Goal: Task Accomplishment & Management: Manage account settings

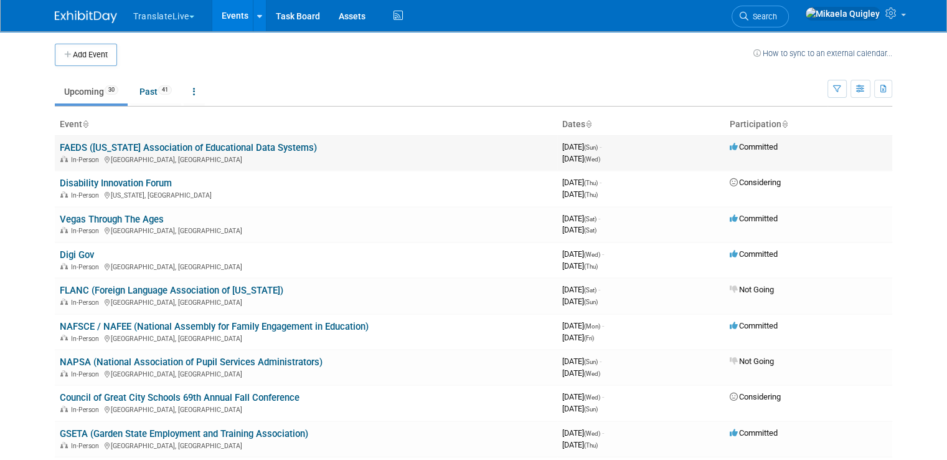
click at [72, 145] on link "FAEDS ([US_STATE] Association of Educational Data Systems)" at bounding box center [188, 147] width 257 height 11
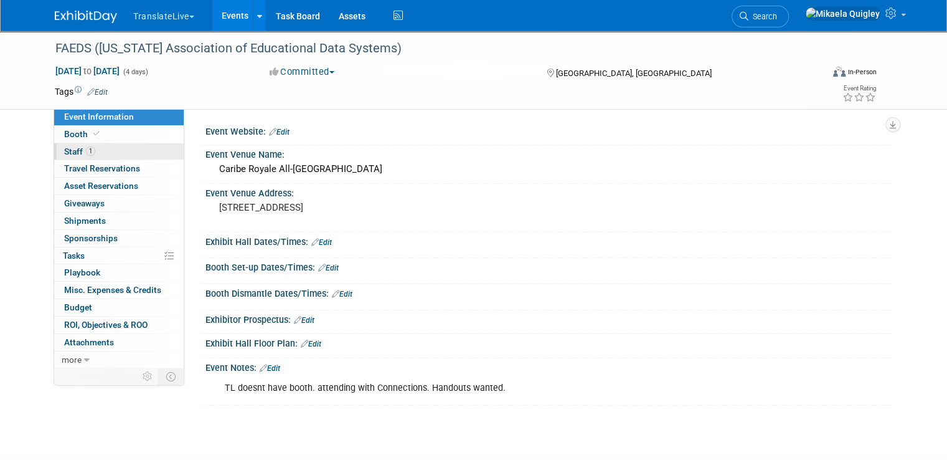
click at [116, 153] on link "1 Staff 1" at bounding box center [119, 151] width 130 height 17
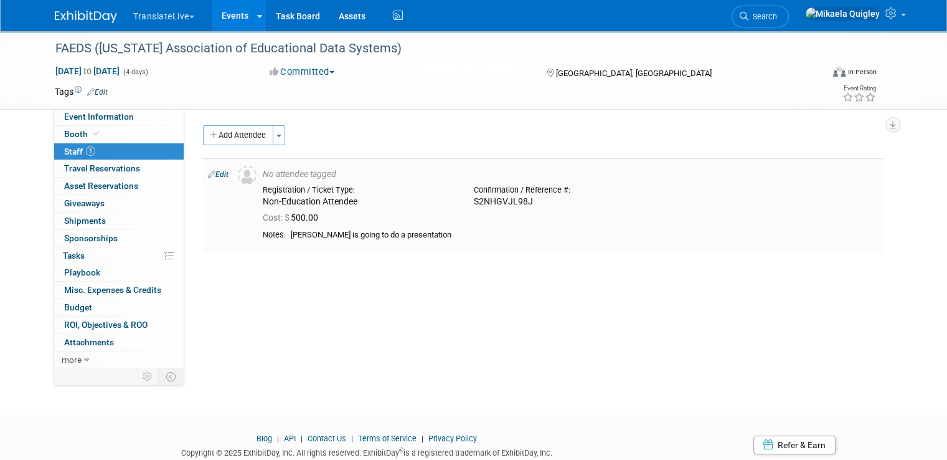
click at [209, 170] on link "Edit" at bounding box center [218, 174] width 21 height 9
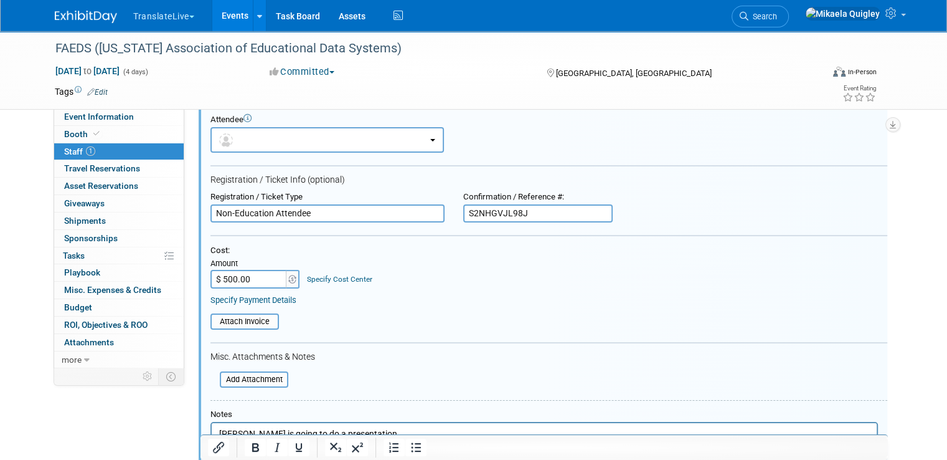
scroll to position [47, 0]
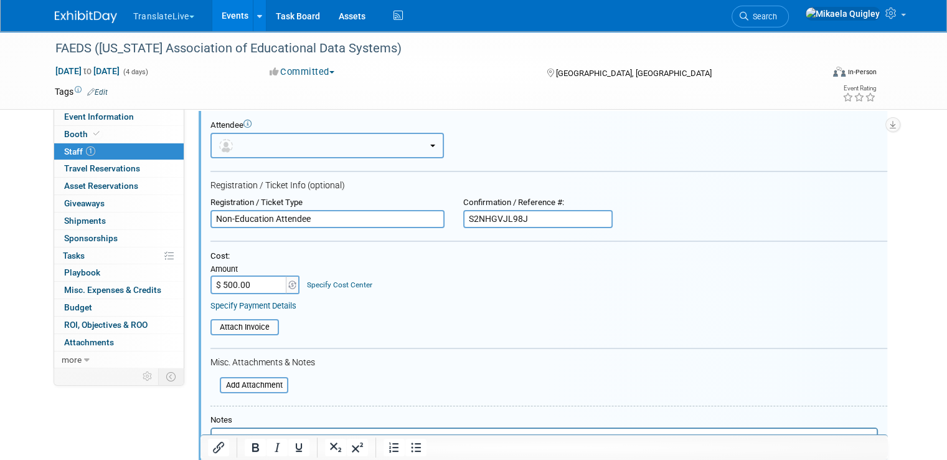
click at [349, 143] on button "button" at bounding box center [328, 146] width 234 height 26
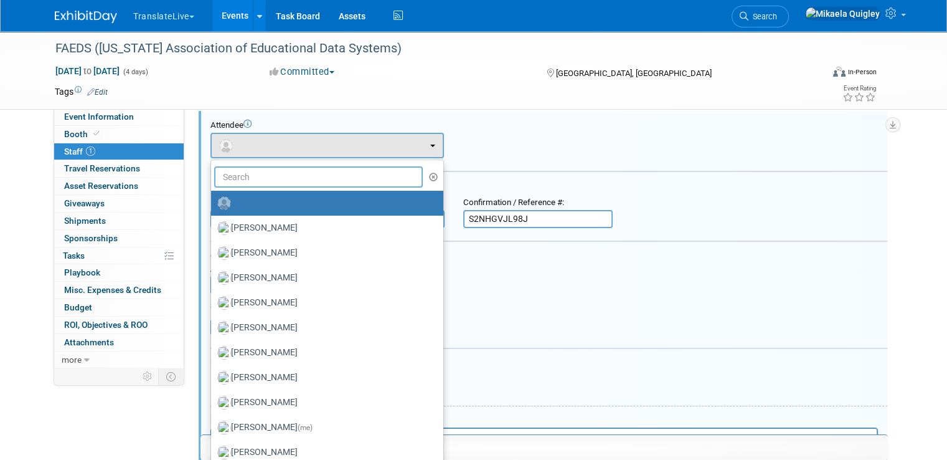
click at [320, 175] on input "text" at bounding box center [318, 176] width 209 height 21
type input "p"
click at [430, 123] on div "Attendee" at bounding box center [549, 125] width 677 height 11
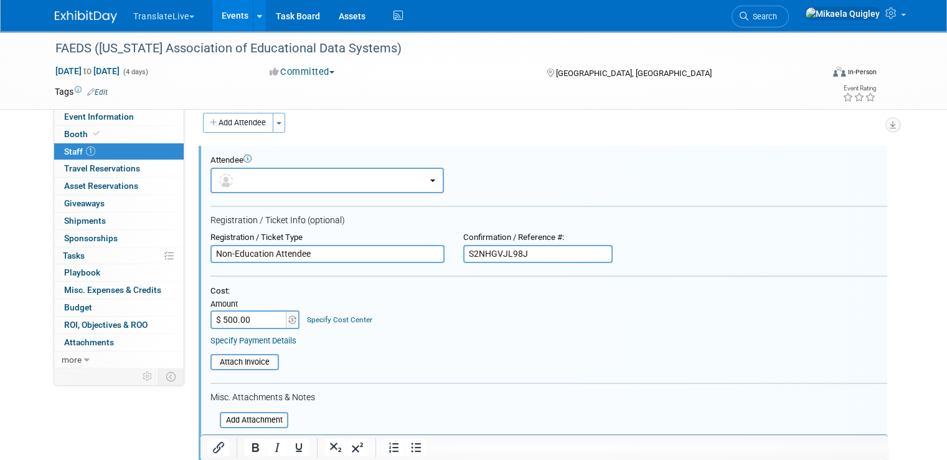
scroll to position [0, 0]
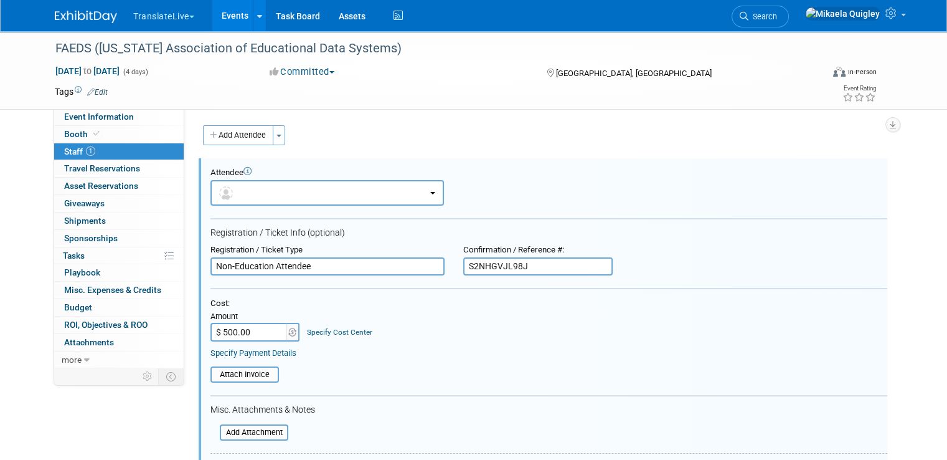
click at [237, 137] on button "Add Attendee" at bounding box center [238, 135] width 70 height 20
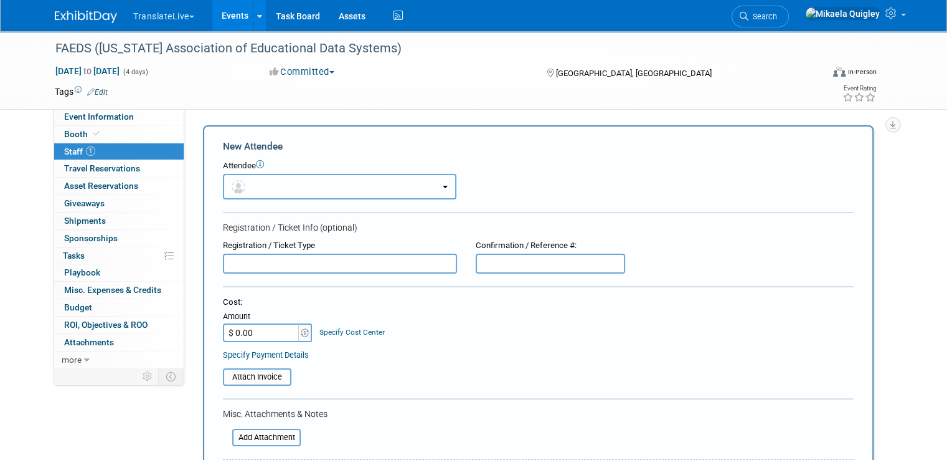
click at [288, 192] on button "button" at bounding box center [340, 187] width 234 height 26
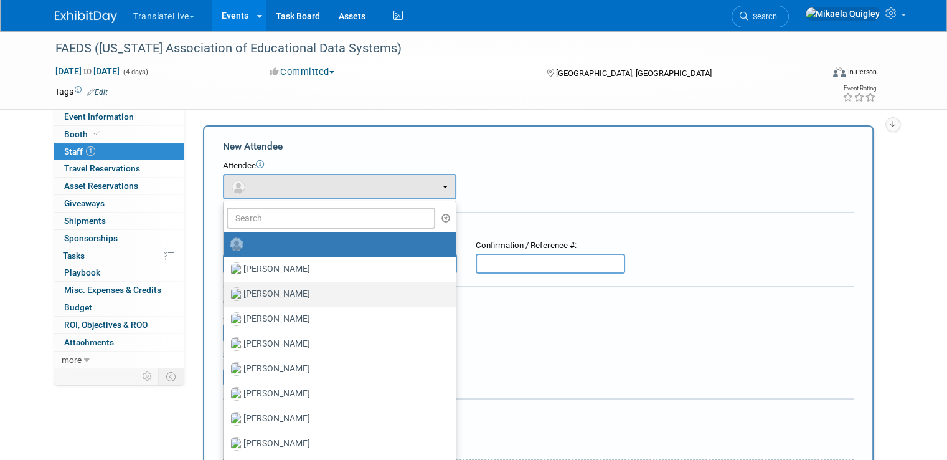
click at [299, 296] on label "Carlton Irvis" at bounding box center [337, 294] width 214 height 20
click at [226, 296] on input "Carlton Irvis" at bounding box center [221, 292] width 8 height 8
select select "2a8e7938-7d21-4bf1-afe5-79588bee05ff"
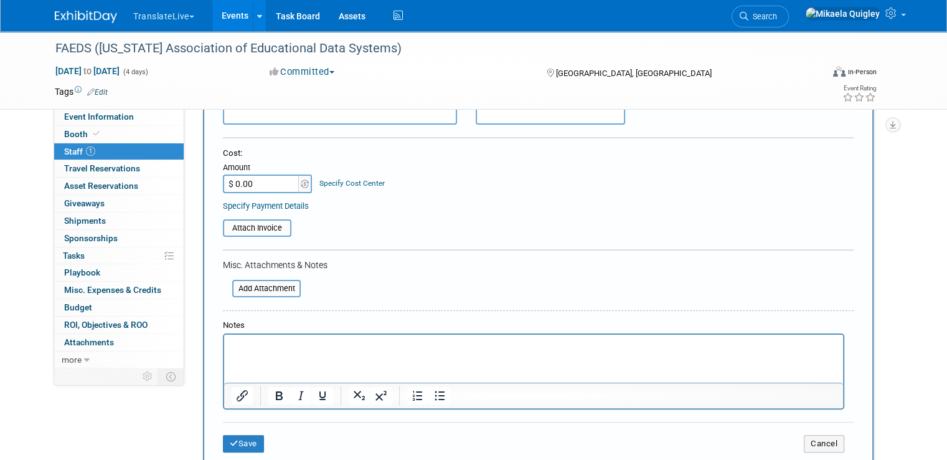
scroll to position [200, 0]
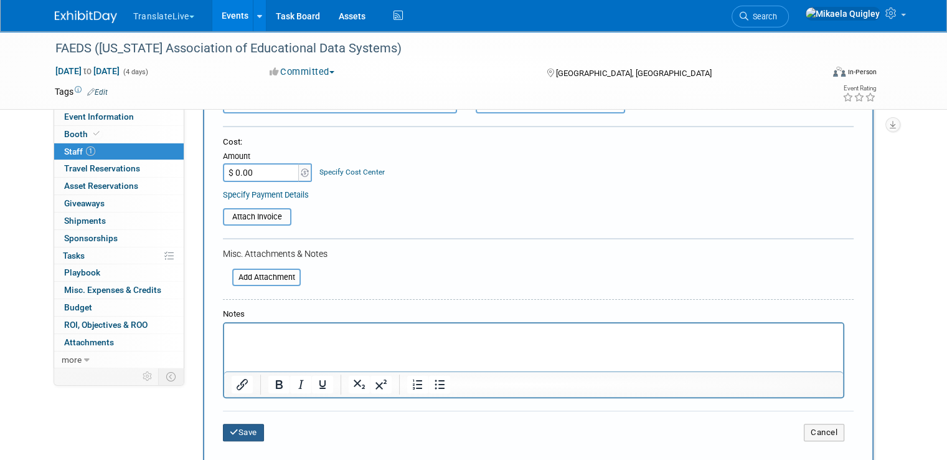
click at [239, 427] on button "Save" at bounding box center [243, 432] width 41 height 17
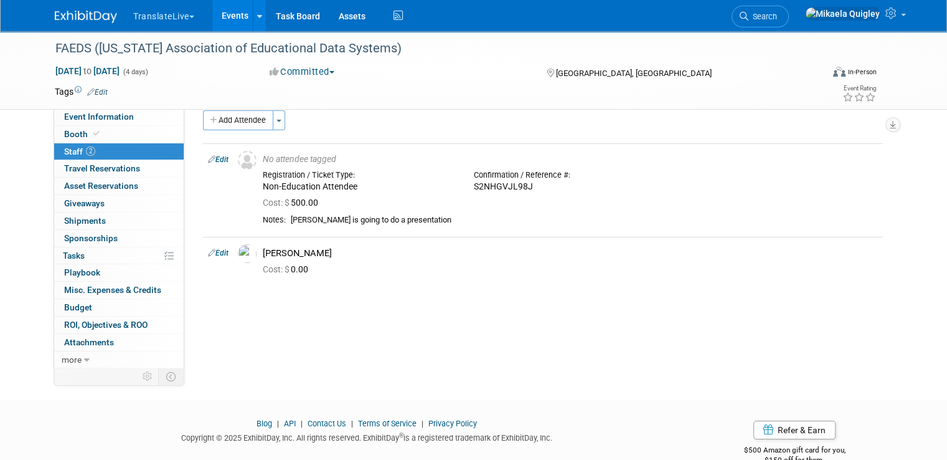
scroll to position [8, 0]
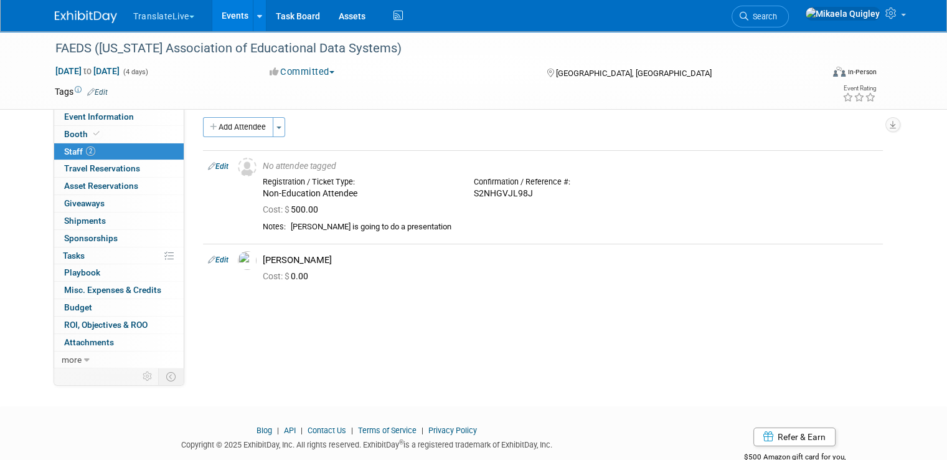
click at [222, 26] on link "Events" at bounding box center [234, 15] width 45 height 31
